Goal: Task Accomplishment & Management: Use online tool/utility

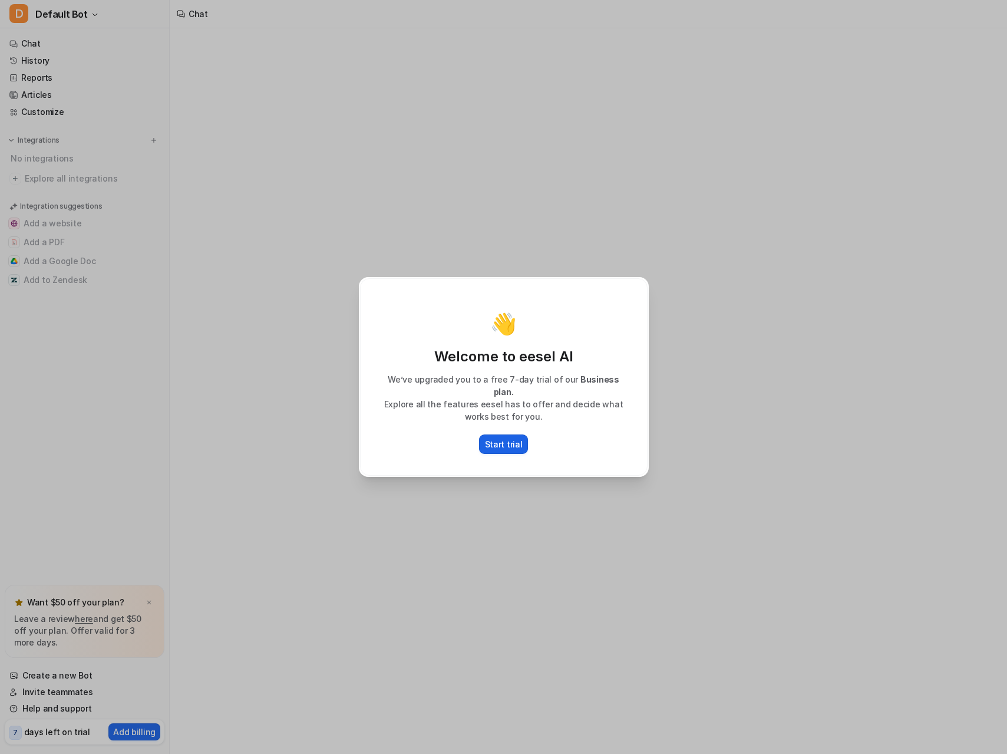
click at [507, 438] on p "Start trial" at bounding box center [504, 444] width 38 height 12
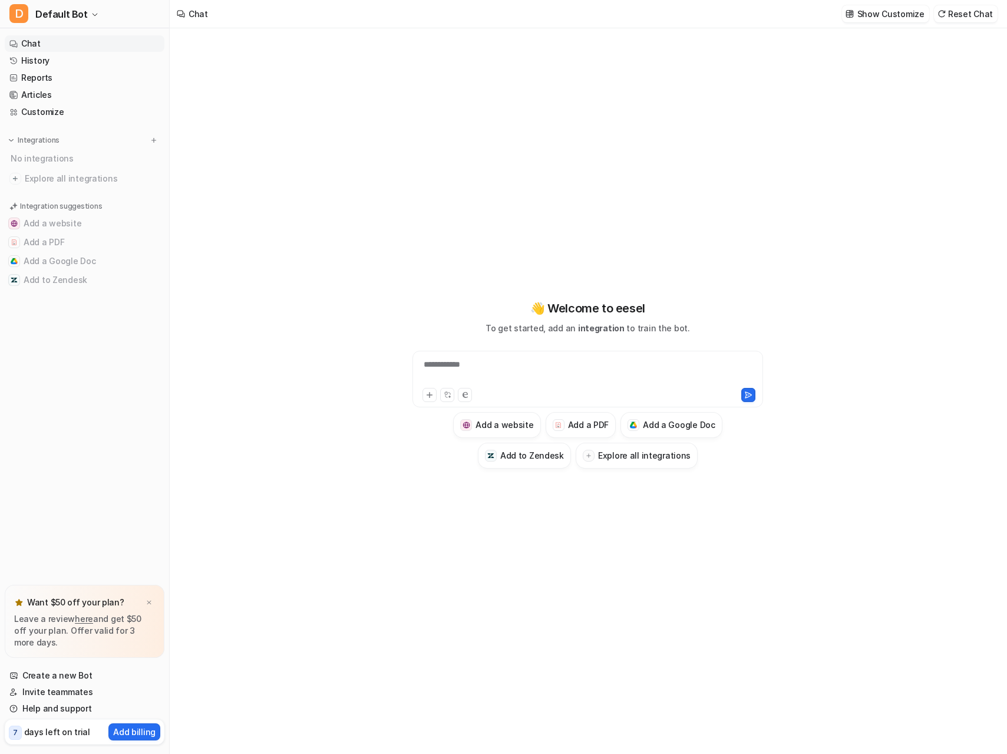
type textarea "**********"
click at [634, 461] on h3 "Explore all integrations" at bounding box center [644, 455] width 93 height 12
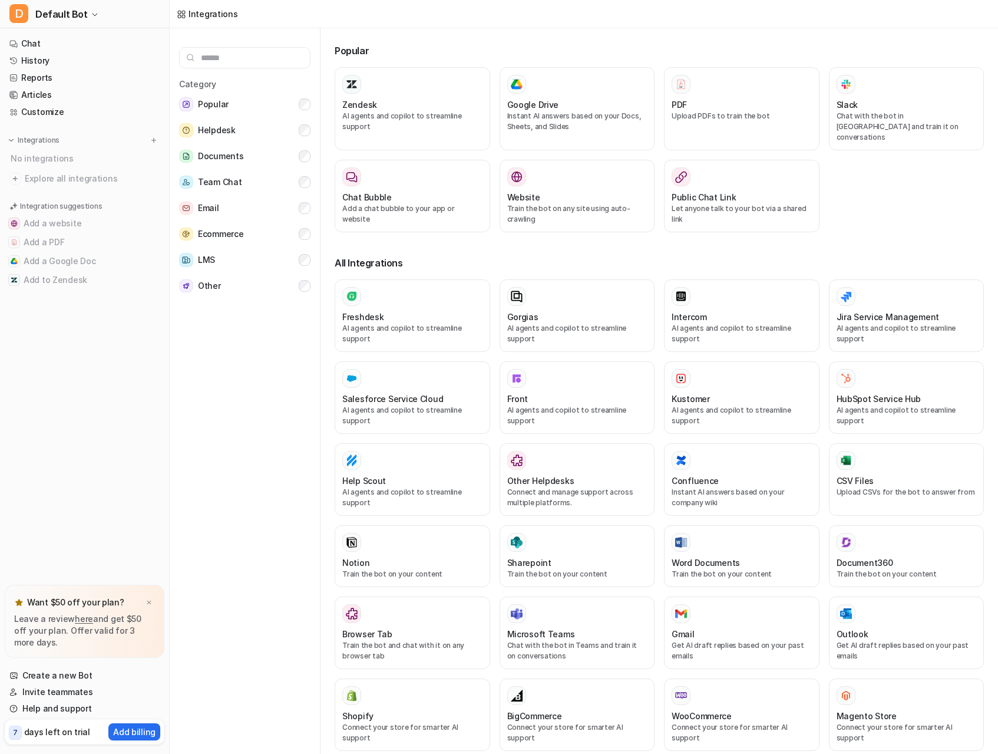
click at [616, 451] on div at bounding box center [577, 460] width 140 height 19
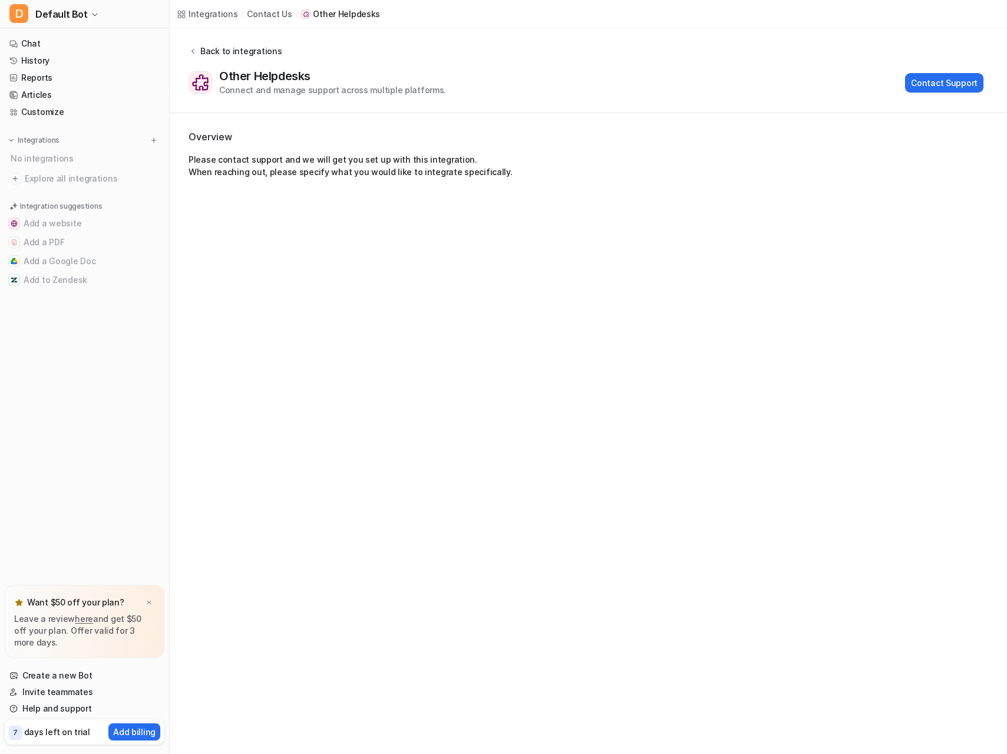
click at [206, 55] on div "Back to integrations" at bounding box center [239, 51] width 85 height 12
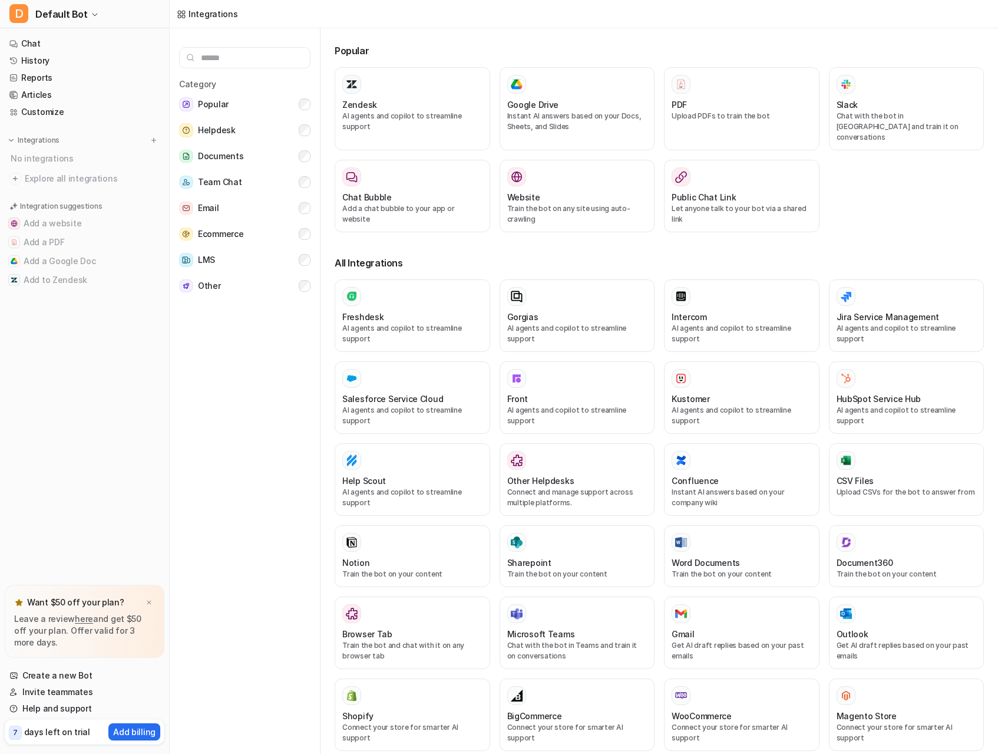
click at [200, 68] on input "text" at bounding box center [244, 57] width 131 height 21
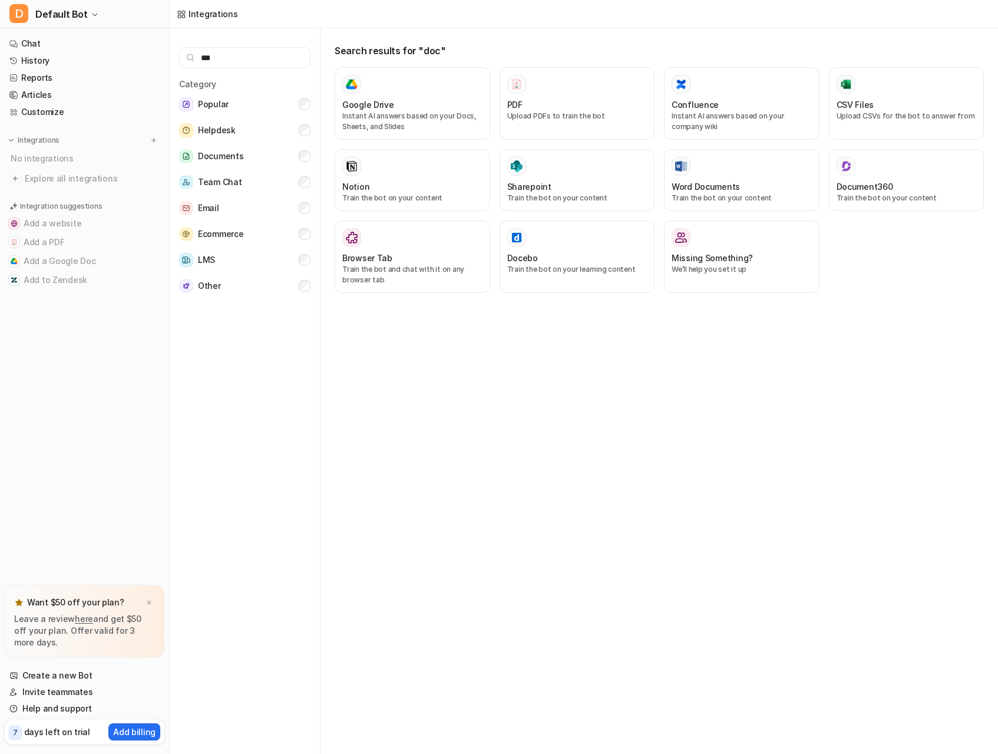
type input "****"
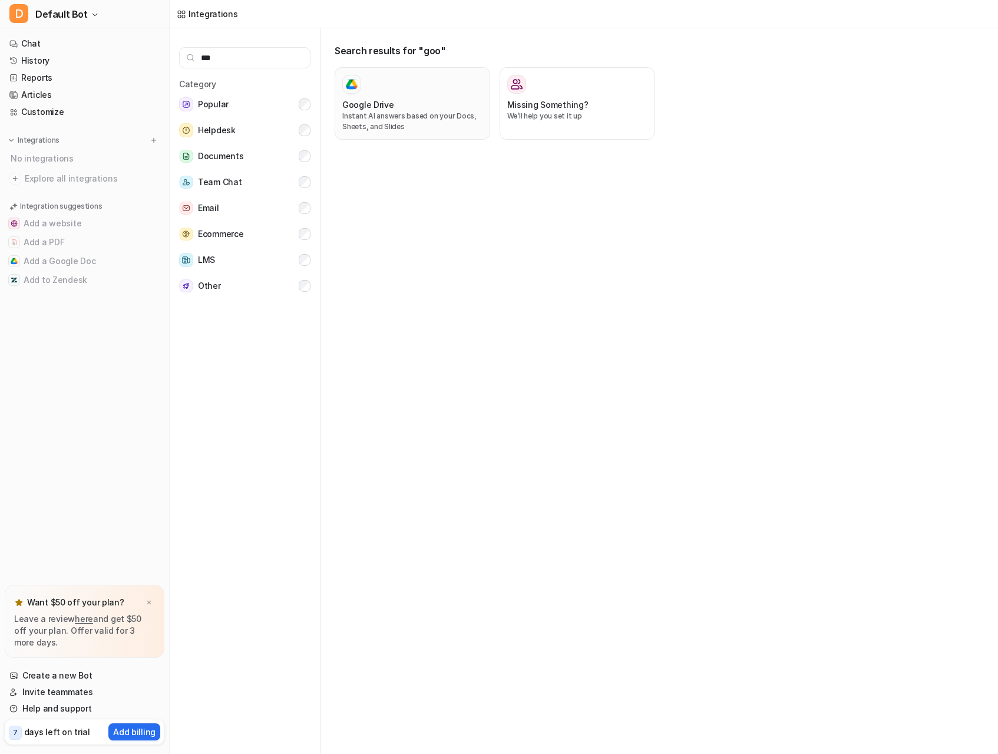
type input "***"
click at [387, 107] on h3 "Google Drive" at bounding box center [368, 104] width 52 height 12
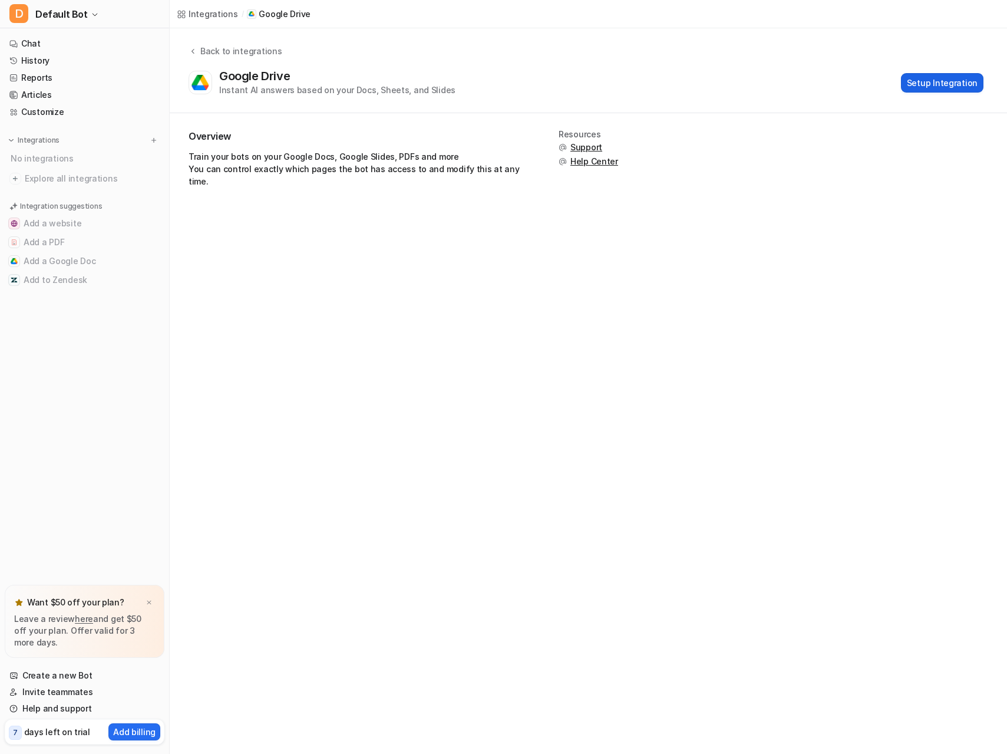
click at [919, 87] on button "Setup Integration" at bounding box center [942, 82] width 82 height 19
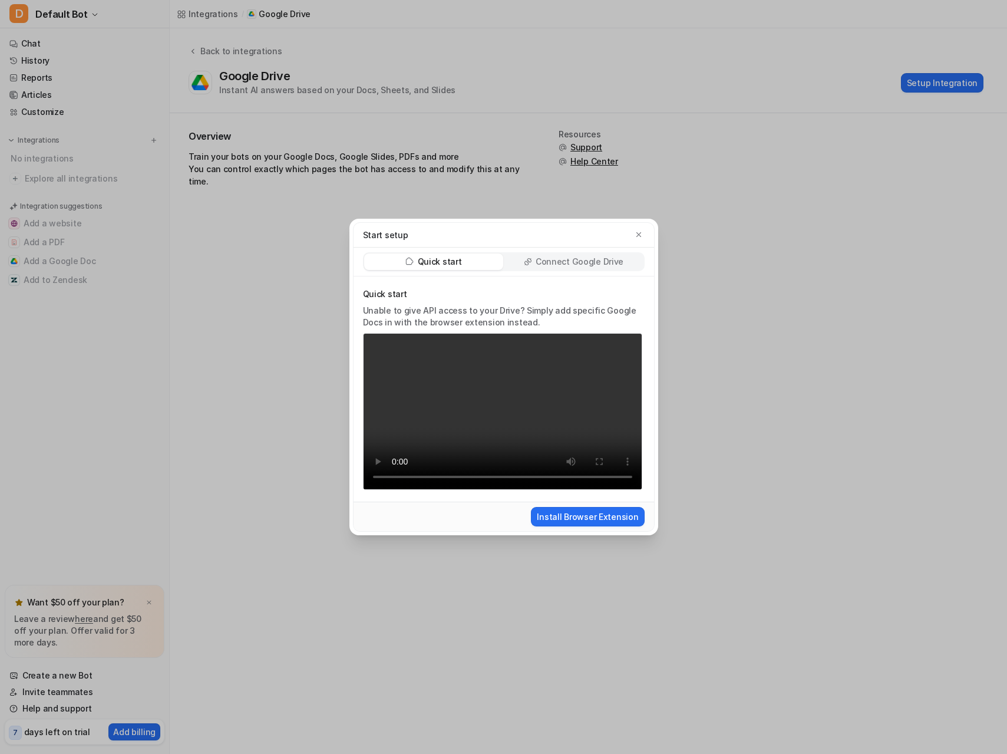
click at [542, 263] on p "Connect Google Drive" at bounding box center [580, 262] width 88 height 12
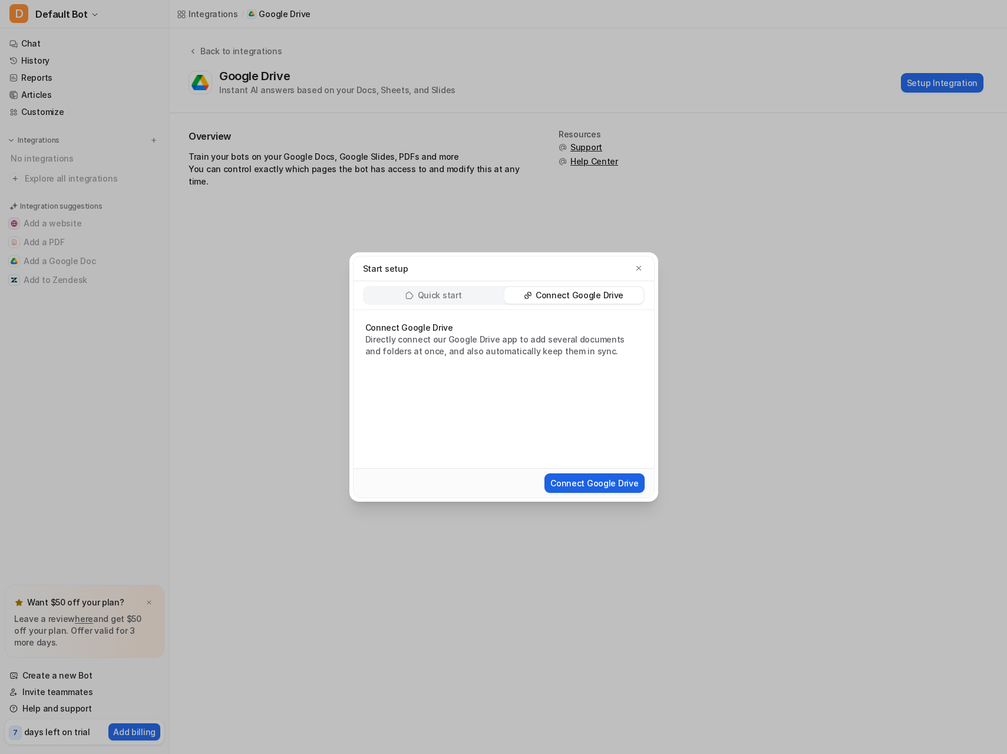
click at [585, 487] on button "Connect Google Drive" at bounding box center [594, 482] width 100 height 19
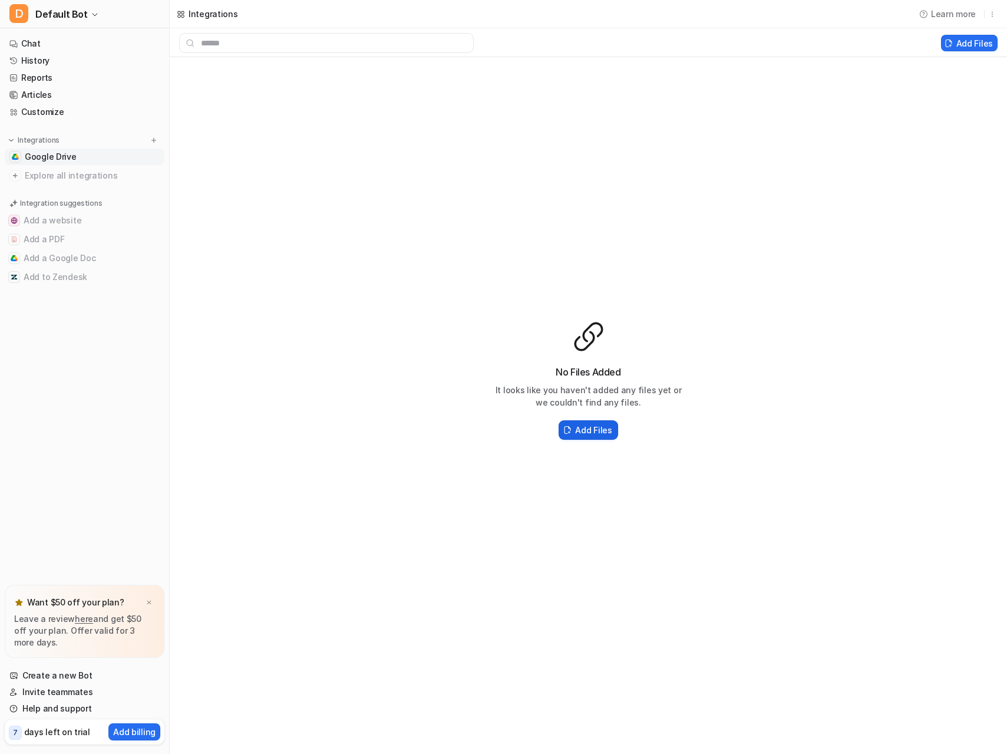
click at [577, 422] on button "Add Files" at bounding box center [588, 429] width 59 height 19
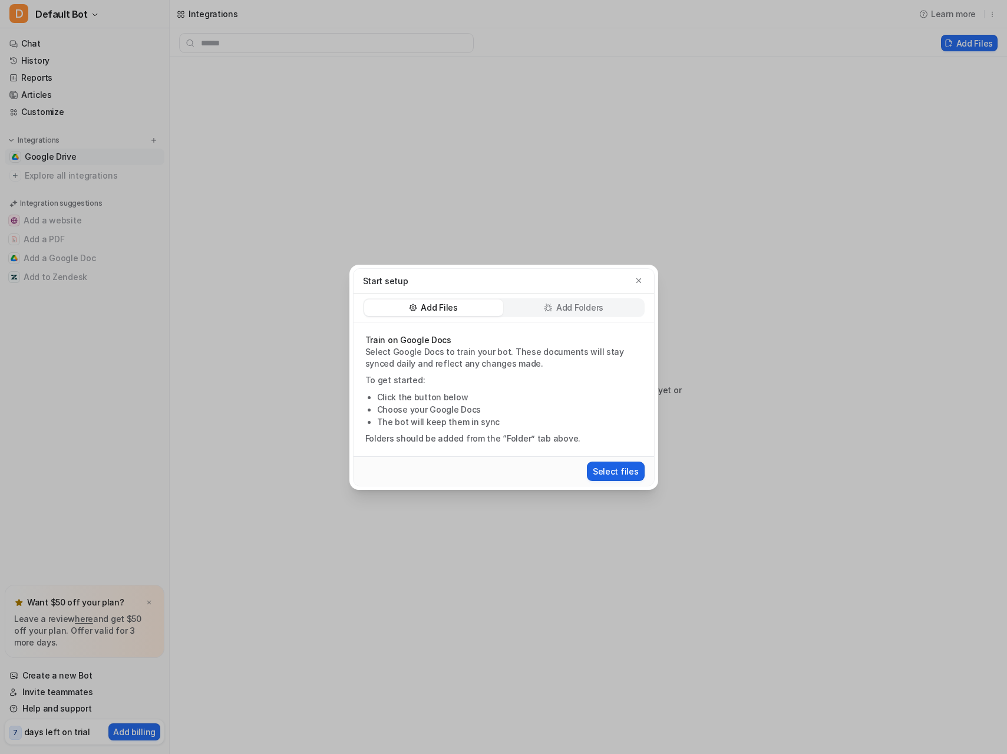
click at [613, 468] on button "Select files" at bounding box center [616, 470] width 58 height 19
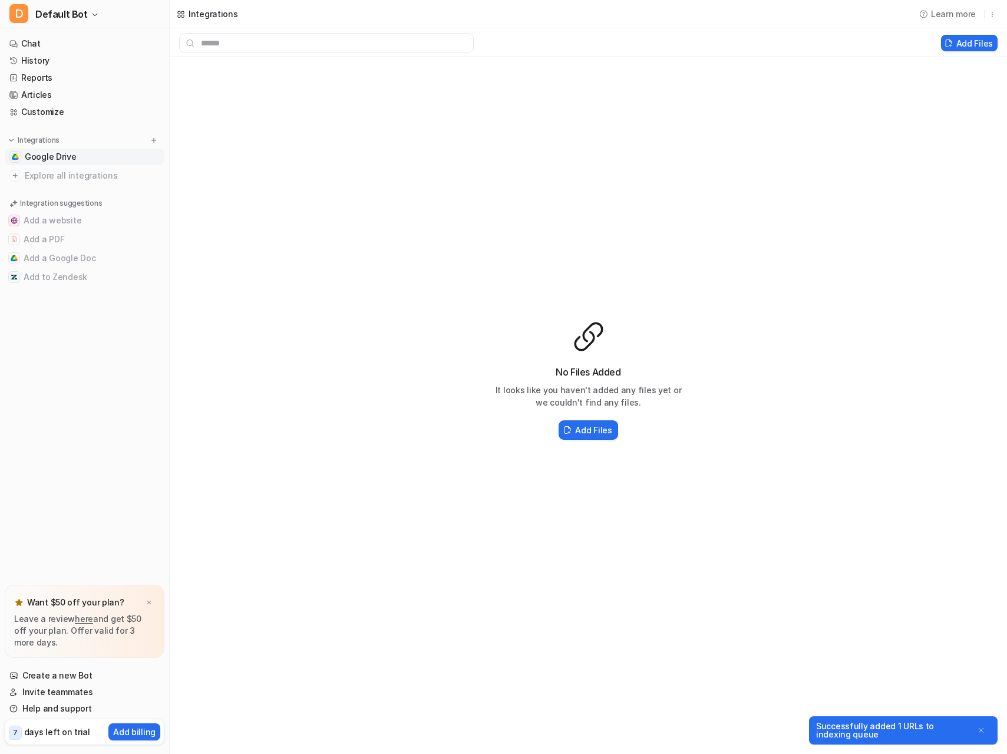
click at [325, 199] on div "No Files Added It looks like you haven't added any files yet or we couldn't fin…" at bounding box center [588, 381] width 837 height 648
click at [67, 572] on div "1 task in progress" at bounding box center [84, 564] width 157 height 22
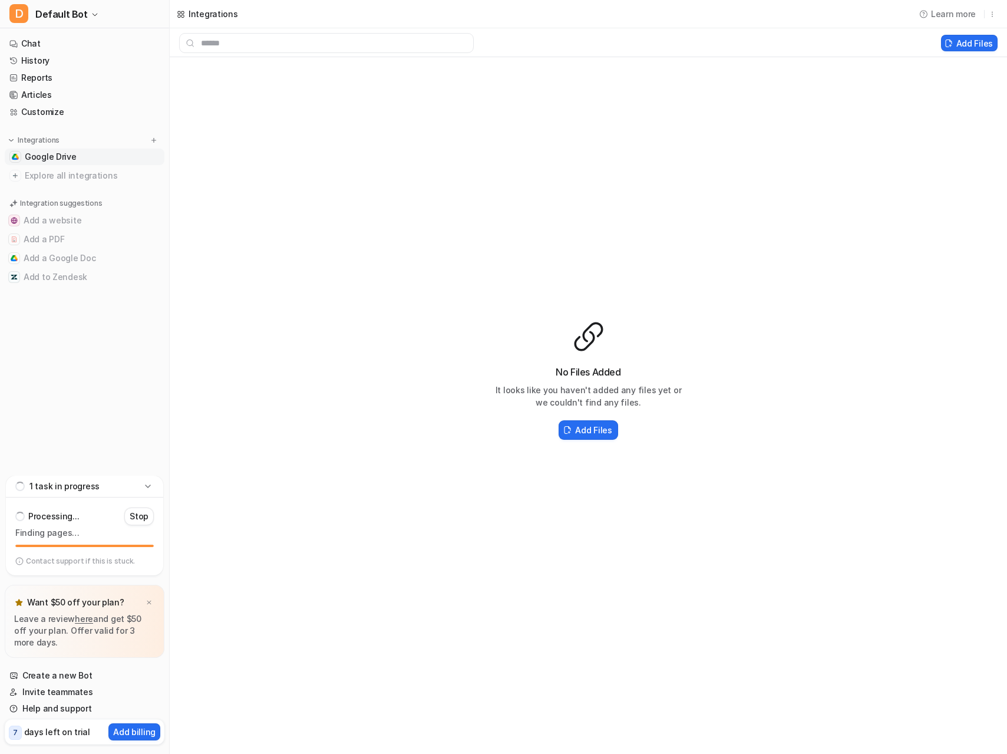
click at [91, 528] on p "Finding pages…" at bounding box center [84, 532] width 138 height 9
click at [84, 523] on div "Processing... Stop" at bounding box center [84, 516] width 138 height 19
click at [70, 498] on div "Processing... Stop Finding pages… Contact support if this is stuck." at bounding box center [84, 536] width 157 height 78
click at [118, 571] on div "1 task in progress" at bounding box center [84, 564] width 157 height 22
click at [134, 520] on p "Stop" at bounding box center [139, 516] width 19 height 12
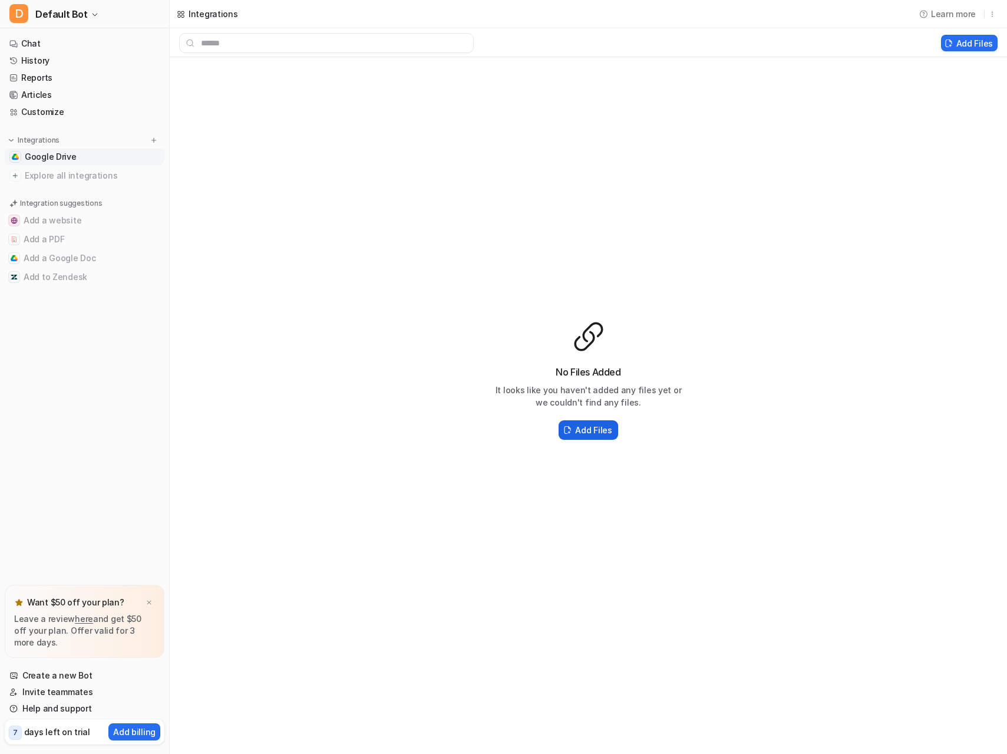
click at [578, 426] on h2 "Add Files" at bounding box center [593, 430] width 37 height 12
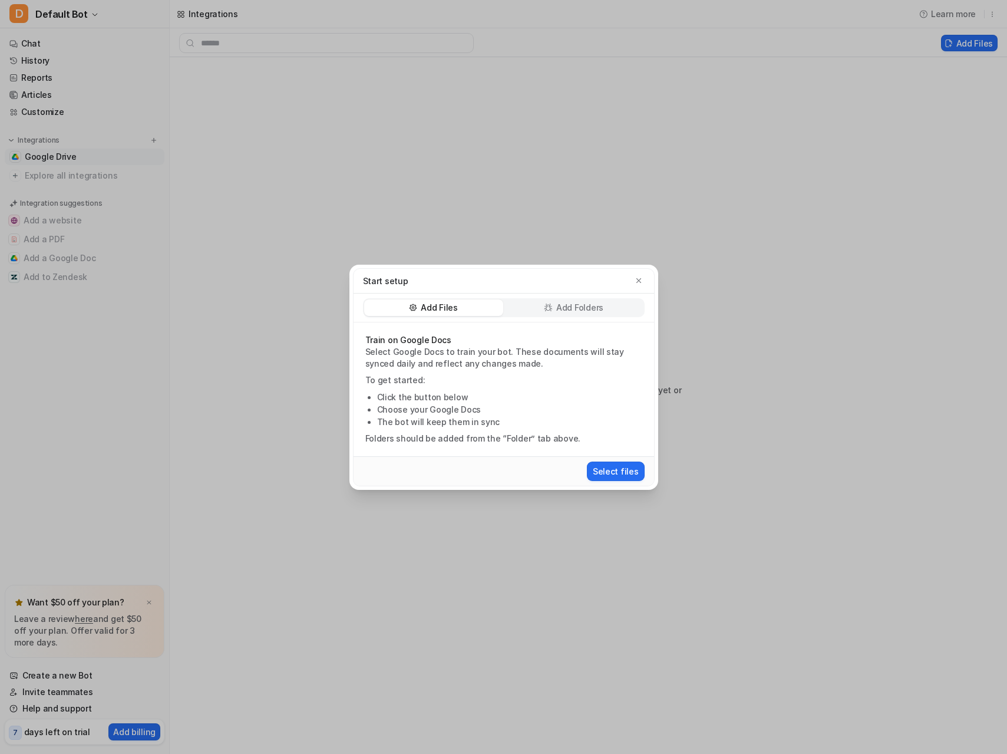
click at [591, 313] on p "Add Folders" at bounding box center [579, 308] width 47 height 12
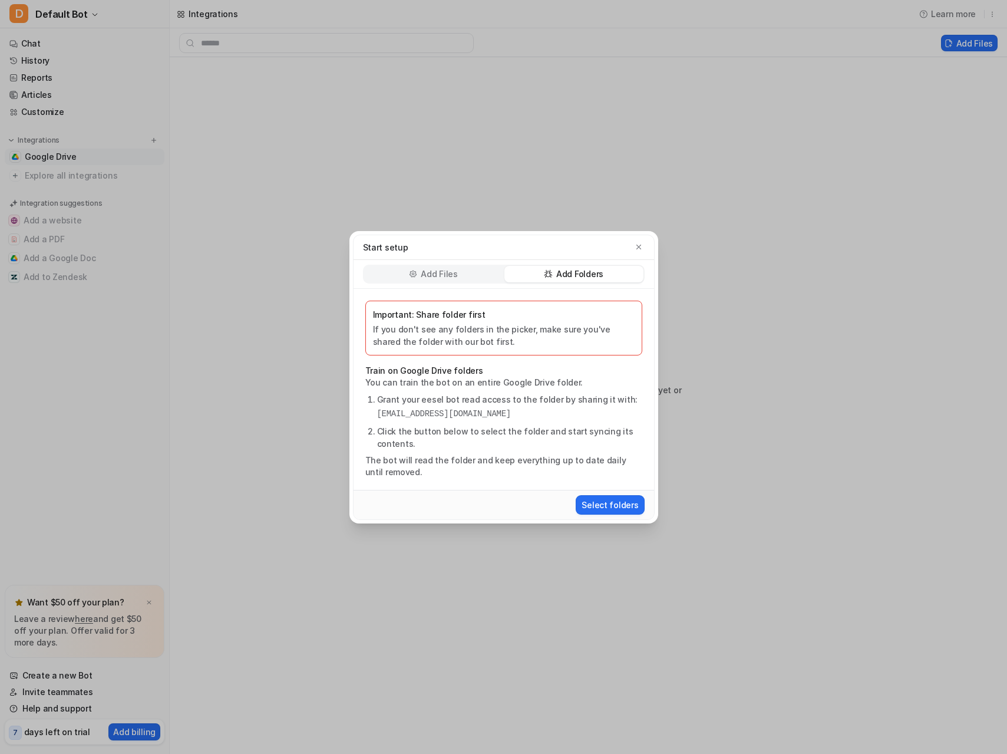
click at [436, 275] on p "Add Files" at bounding box center [439, 274] width 37 height 12
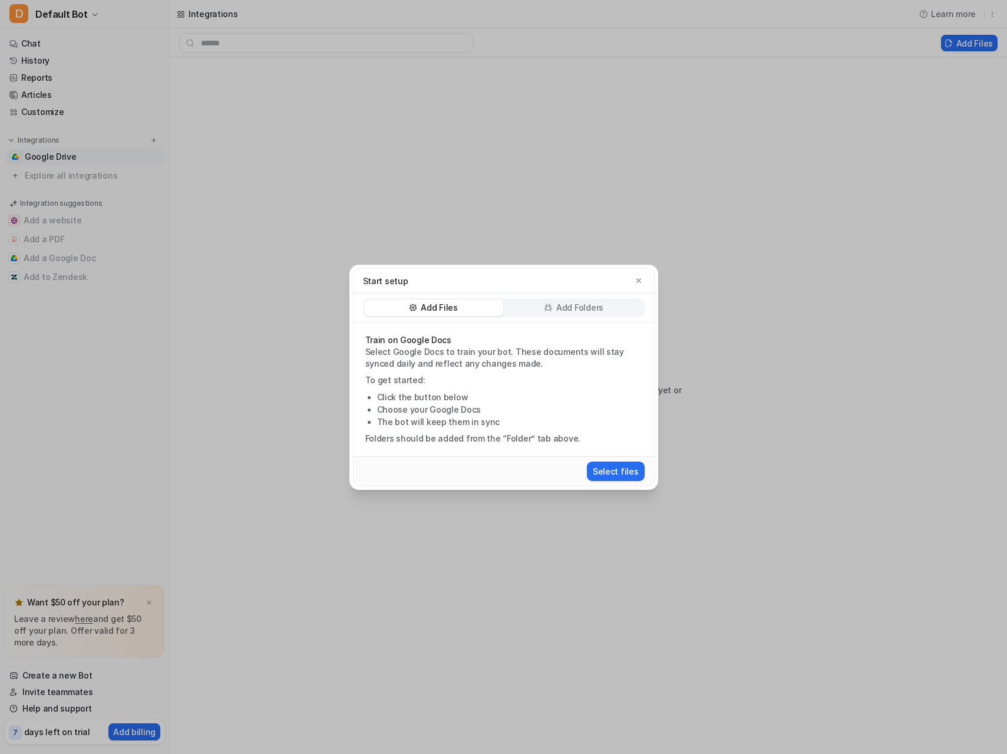
click at [578, 305] on p "Add Folders" at bounding box center [579, 308] width 47 height 12
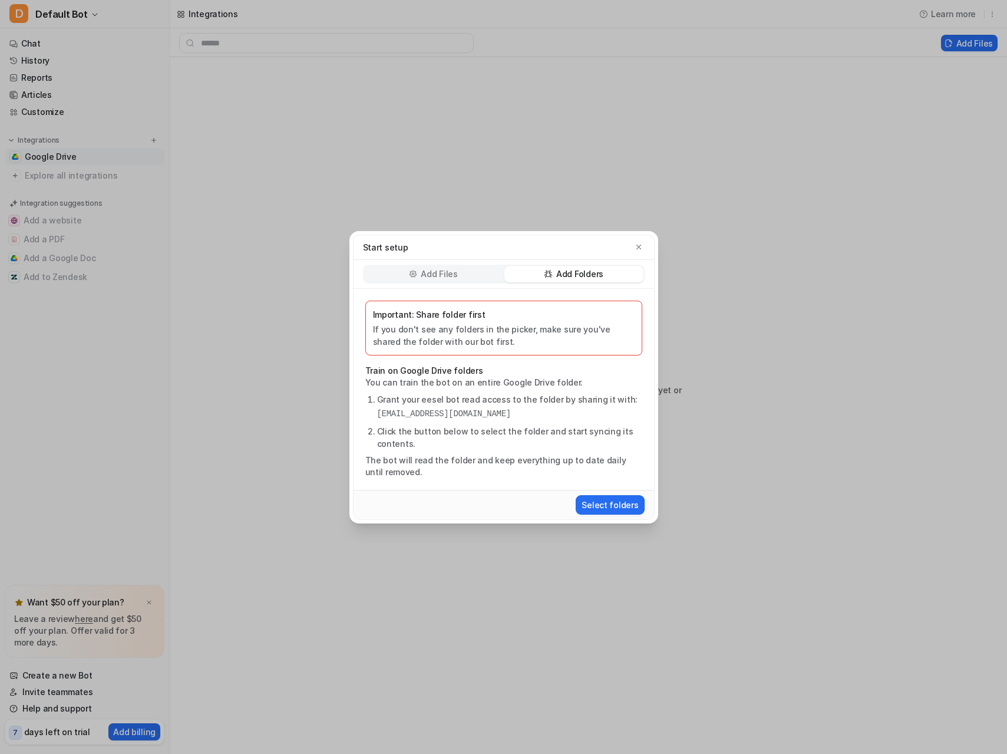
click at [417, 270] on icon at bounding box center [413, 273] width 8 height 9
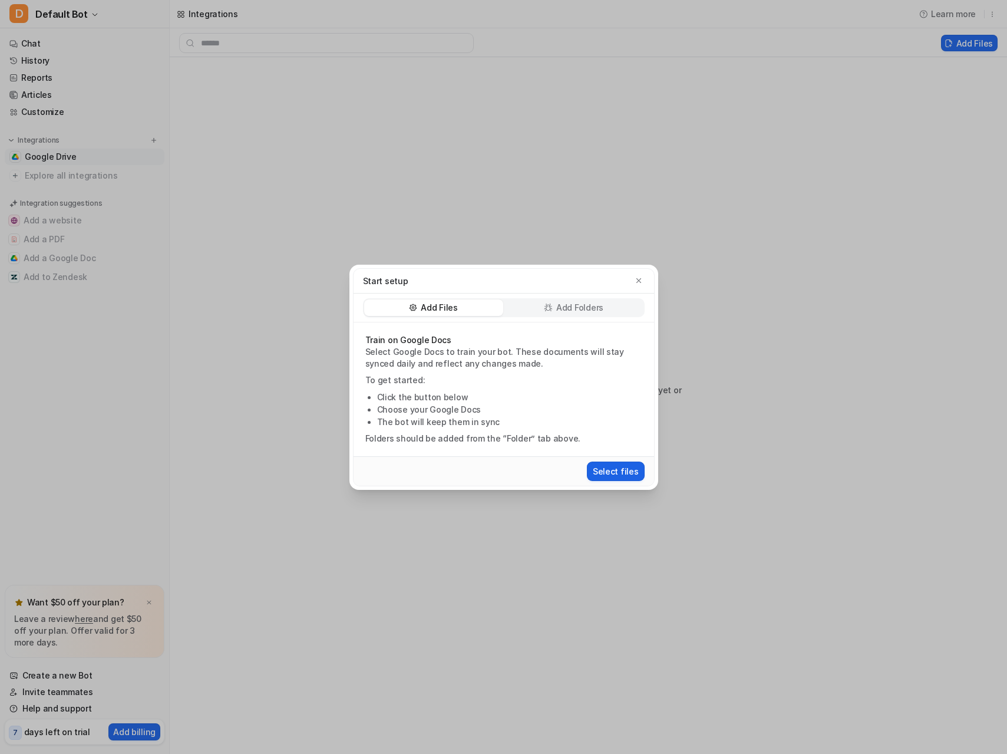
click at [631, 466] on button "Select files" at bounding box center [616, 470] width 58 height 19
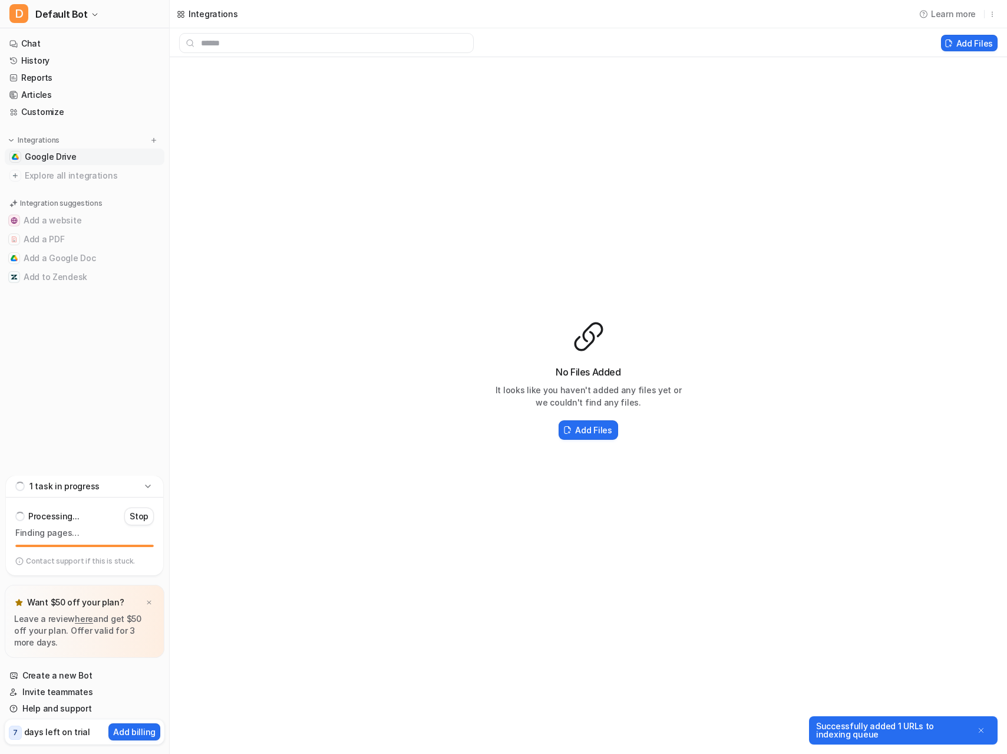
click at [75, 561] on p "Contact support if this is stuck." at bounding box center [80, 560] width 109 height 9
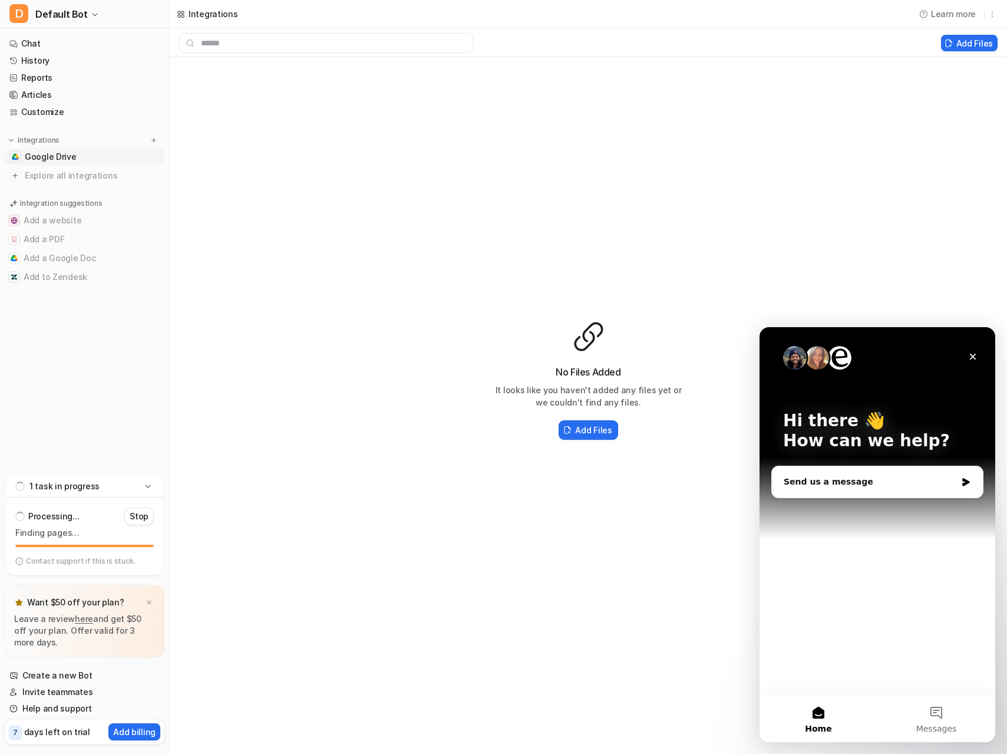
click at [972, 358] on icon "Close" at bounding box center [972, 356] width 9 height 9
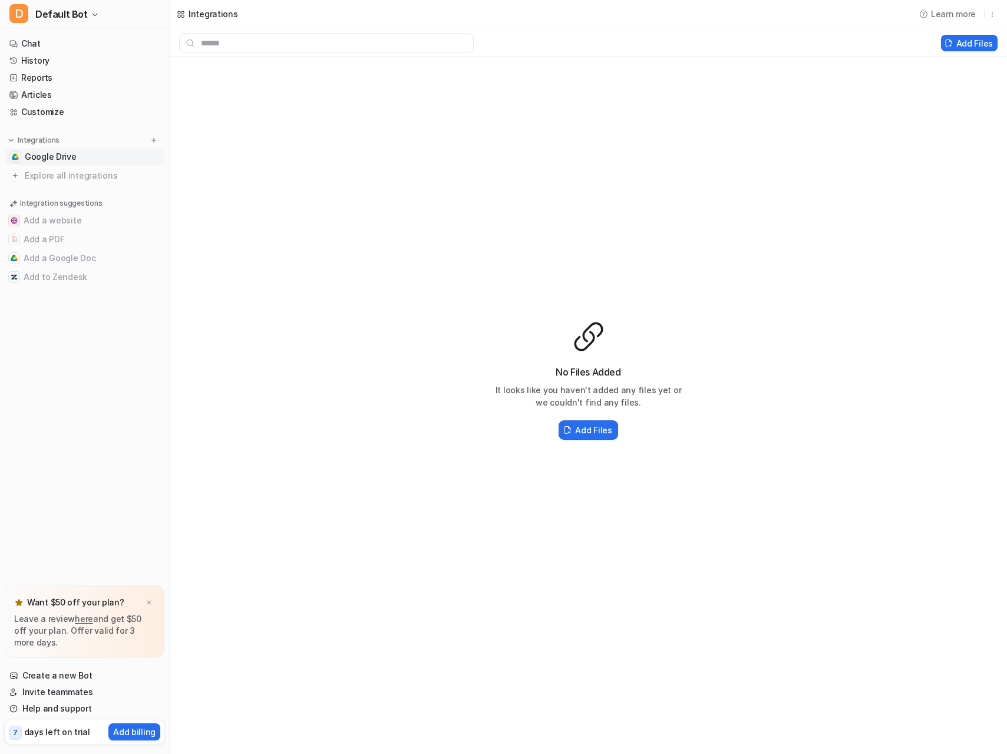
click at [268, 258] on div "No Files Added It looks like you haven't added any files yet or we couldn't fin…" at bounding box center [588, 381] width 837 height 648
click at [82, 231] on button "Add a PDF" at bounding box center [85, 239] width 160 height 19
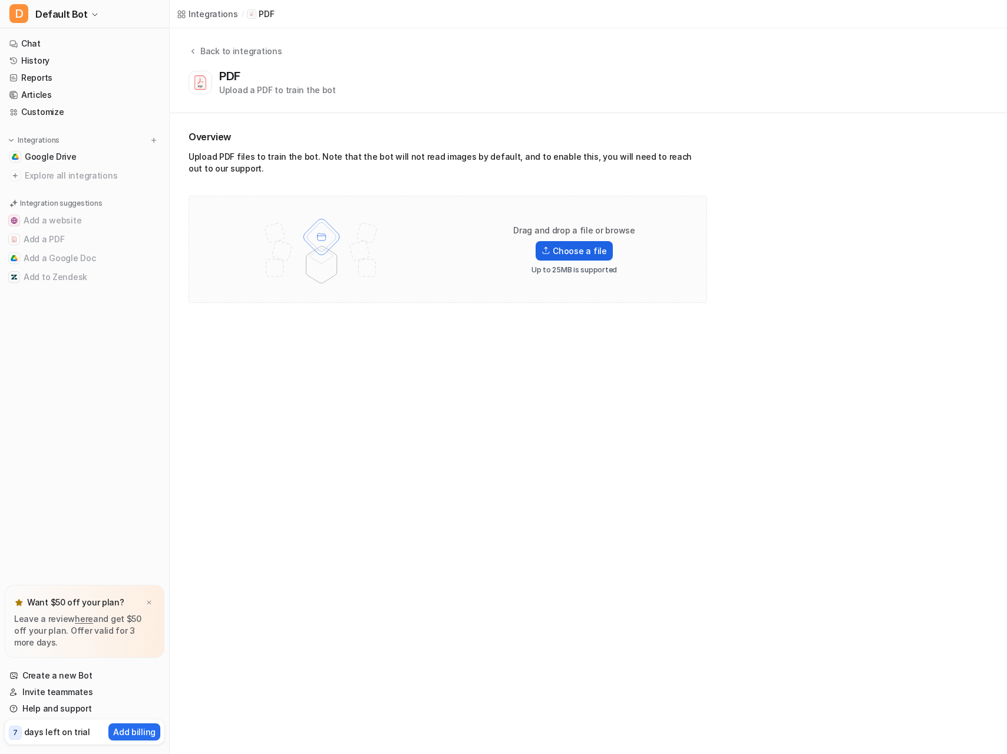
click at [554, 251] on label "Choose a file" at bounding box center [574, 250] width 77 height 19
click at [0, 0] on input "Choose a file" at bounding box center [0, 0] width 0 height 0
click at [455, 363] on div "Integrations / PDF Back to integrations PDF Upload a PDF to train the bot Overv…" at bounding box center [503, 377] width 1007 height 754
click at [227, 80] on div "PDF" at bounding box center [232, 76] width 26 height 14
drag, startPoint x: 454, startPoint y: 156, endPoint x: 283, endPoint y: 149, distance: 171.6
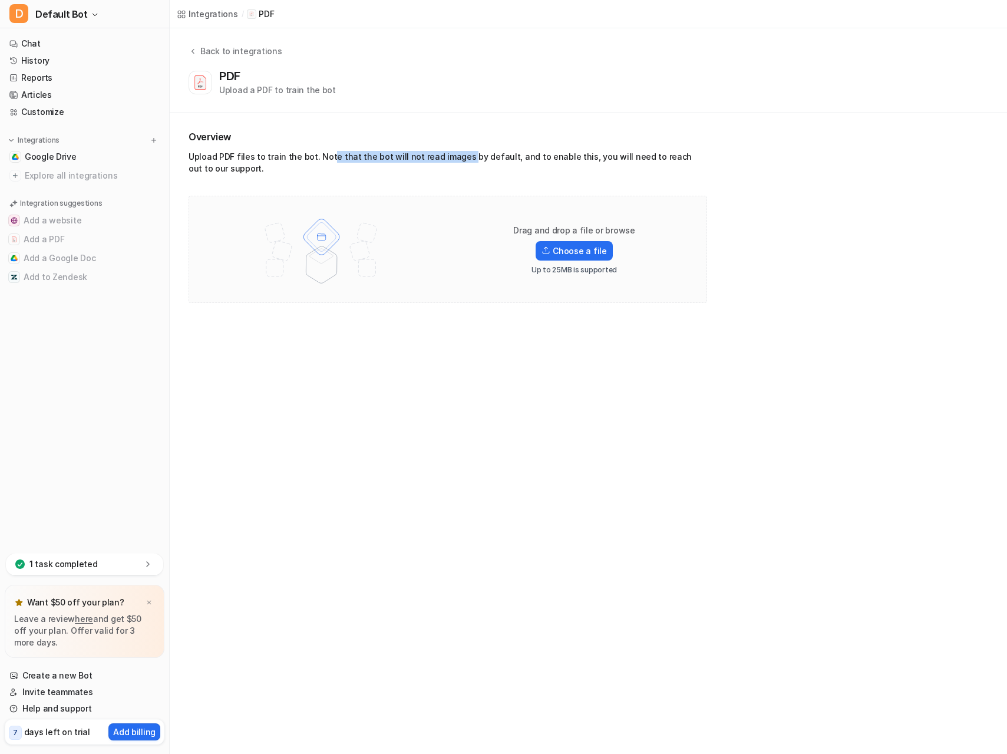
click at [328, 152] on div "Upload PDF files to train the bot. Note that the bot will not read images by de…" at bounding box center [448, 165] width 519 height 28
click at [42, 38] on link "Chat" at bounding box center [85, 43] width 160 height 16
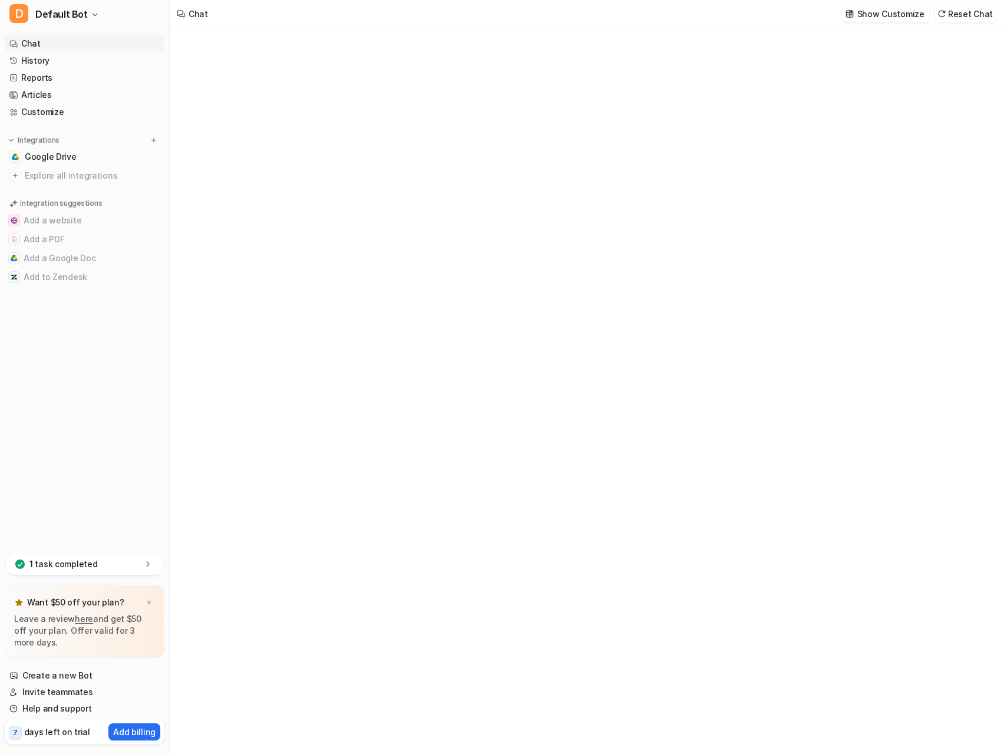
type textarea "**********"
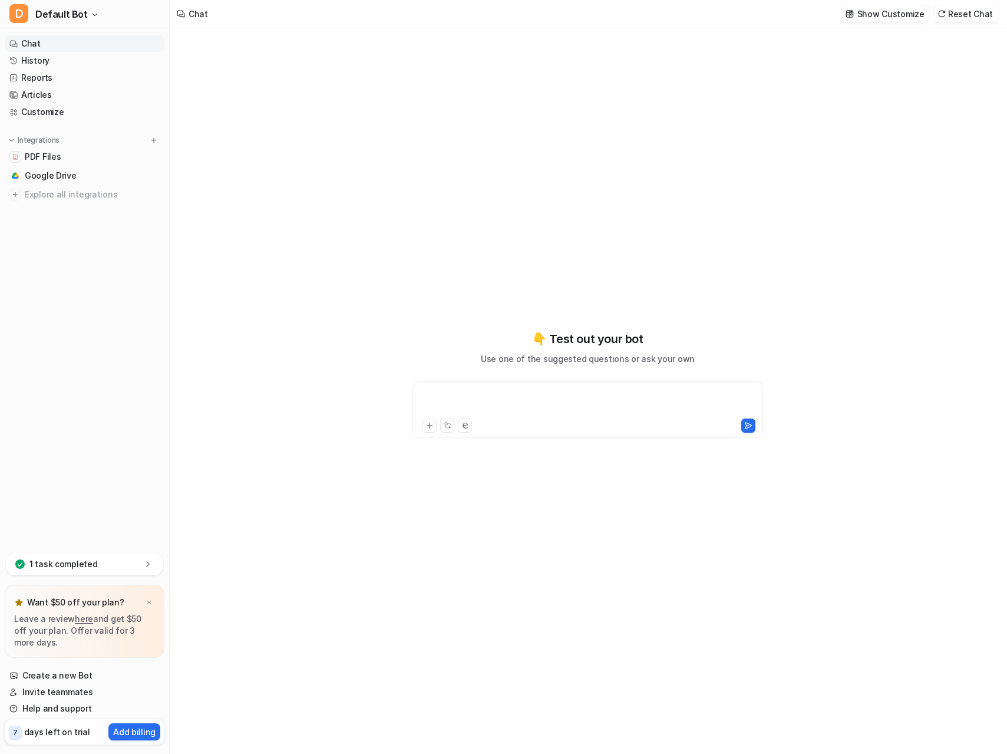
click at [496, 395] on div at bounding box center [587, 402] width 345 height 27
click at [68, 153] on link "PDF Files" at bounding box center [85, 156] width 160 height 16
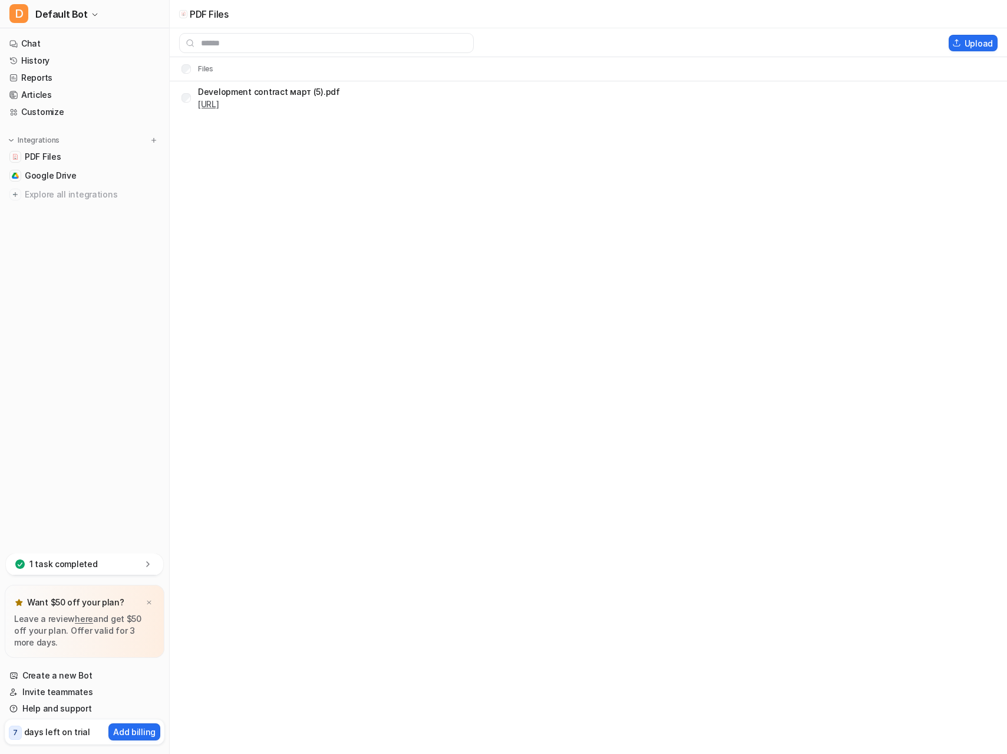
click at [219, 100] on link "https://dashboard.eesel.ai/.../Development%20contract%20%D0%BC%D0%B0%D1%80%D1%8…" at bounding box center [208, 104] width 21 height 10
click at [311, 92] on p "Development contract март (5).pdf" at bounding box center [269, 91] width 142 height 12
click at [242, 93] on p "Development contract март (5).pdf" at bounding box center [269, 91] width 142 height 12
click at [67, 44] on link "Chat" at bounding box center [85, 43] width 160 height 16
click at [64, 157] on link "PDF Files" at bounding box center [85, 156] width 160 height 16
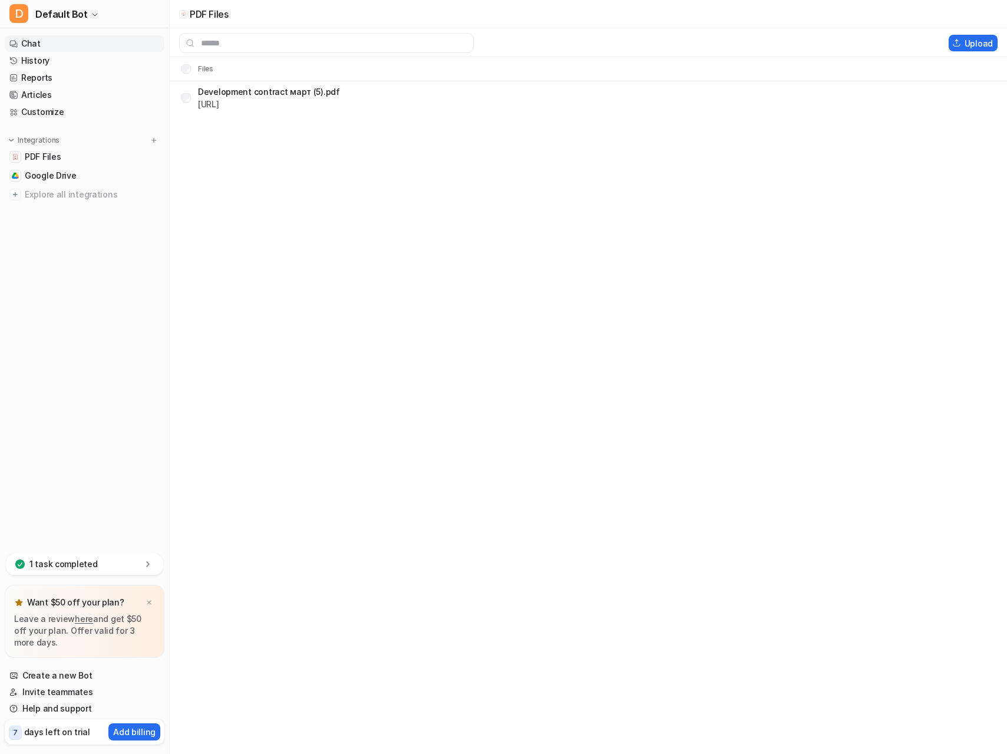
click at [76, 47] on link "Chat" at bounding box center [85, 43] width 160 height 16
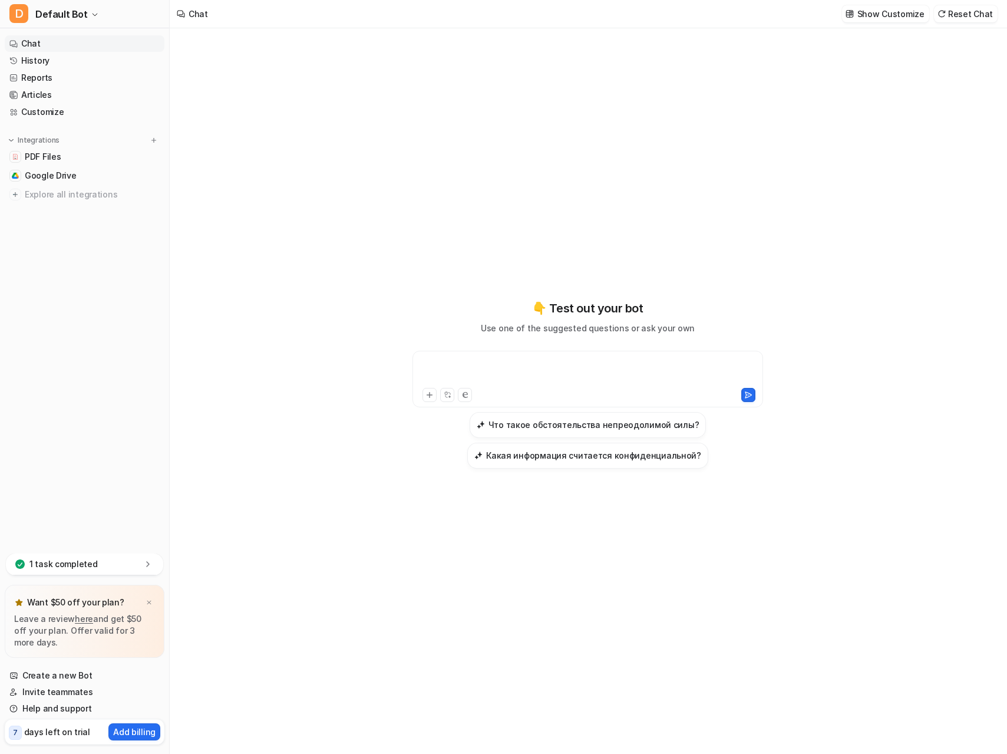
click at [554, 360] on div at bounding box center [587, 371] width 345 height 27
click at [431, 394] on icon at bounding box center [429, 394] width 5 height 5
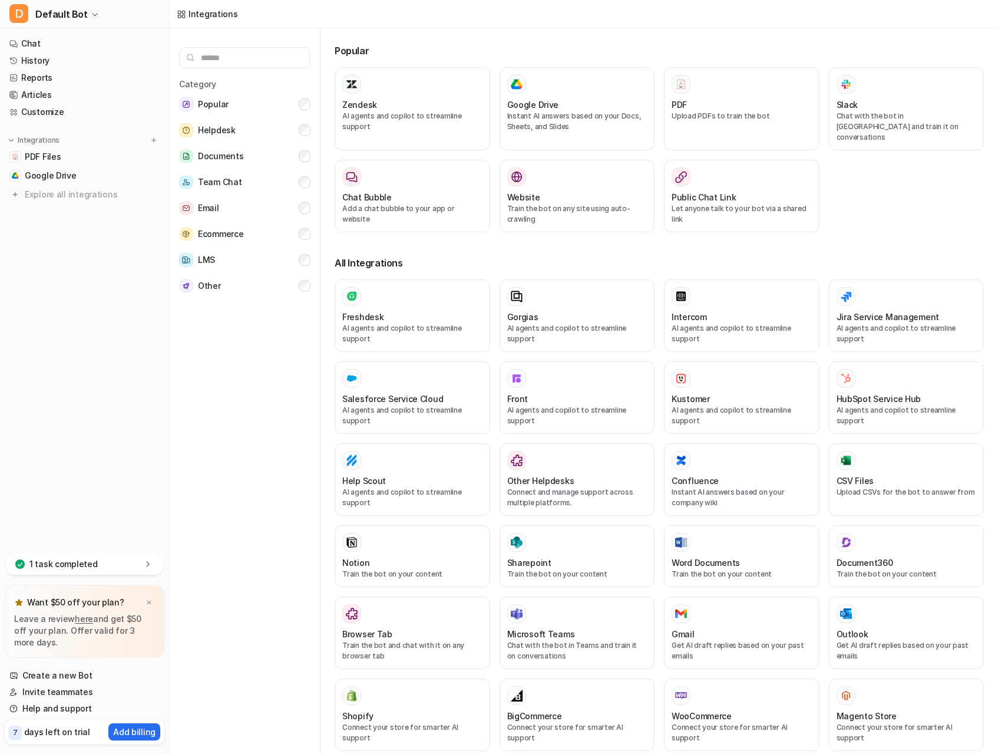
click at [235, 60] on input "text" at bounding box center [244, 57] width 131 height 21
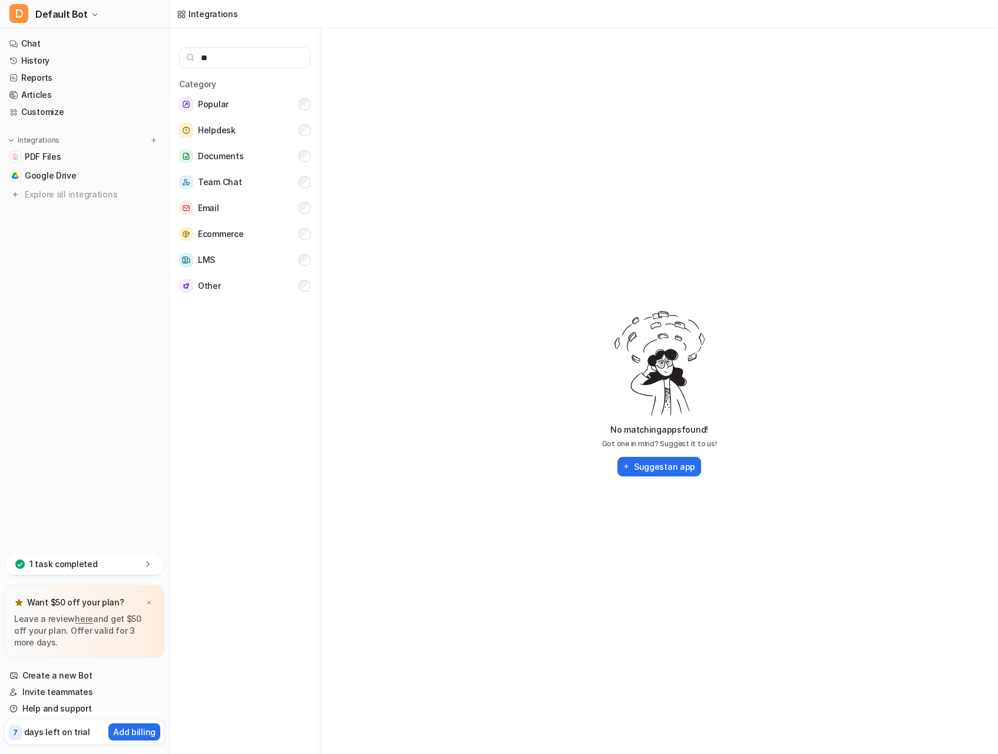
type input "*"
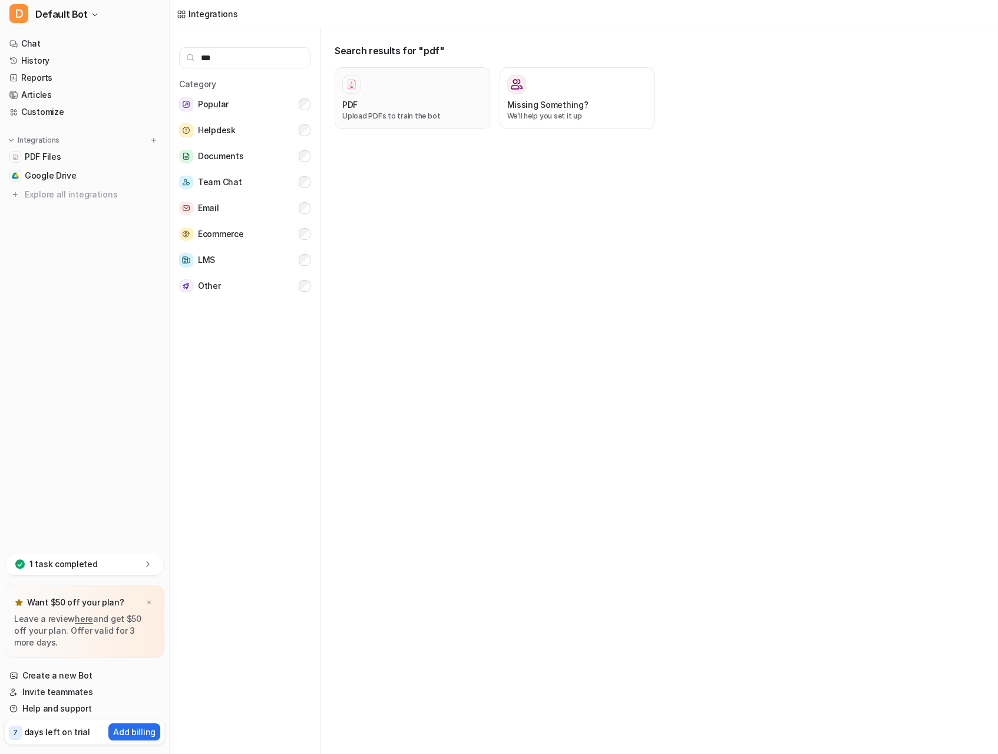
type input "***"
click at [407, 110] on div "PDF" at bounding box center [412, 104] width 140 height 12
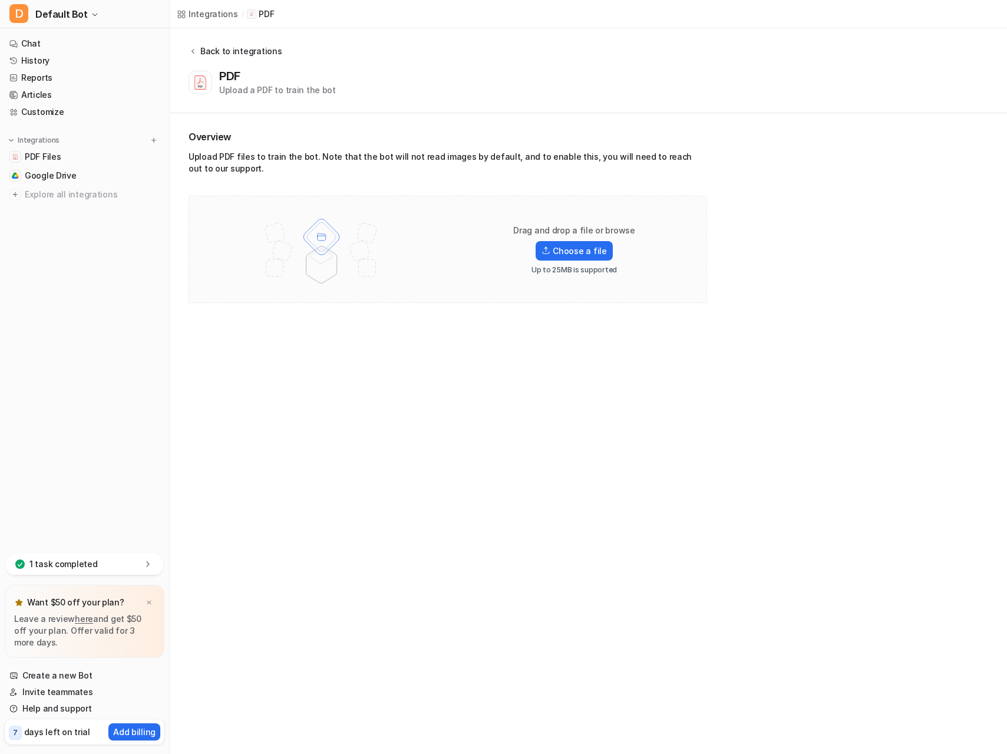
click at [190, 47] on icon at bounding box center [193, 51] width 8 height 9
